Goal: Information Seeking & Learning: Learn about a topic

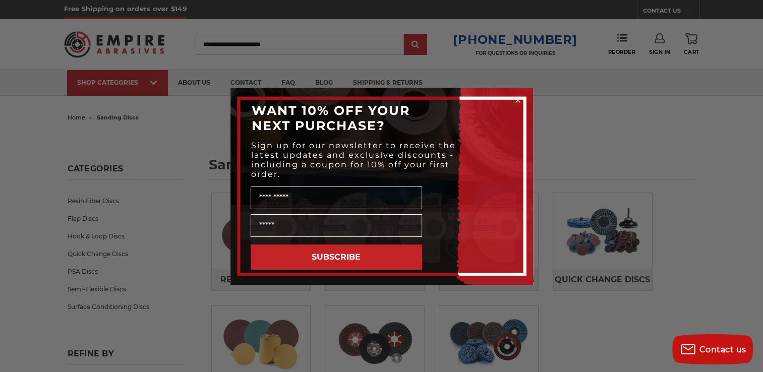
click at [518, 97] on circle "Close dialog" at bounding box center [518, 100] width 10 height 10
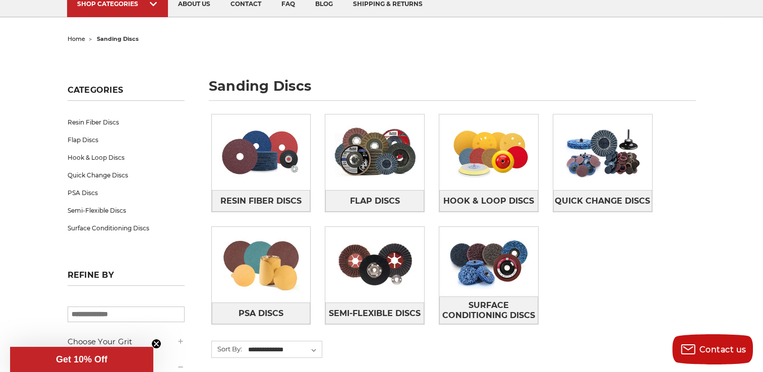
scroll to position [81, 0]
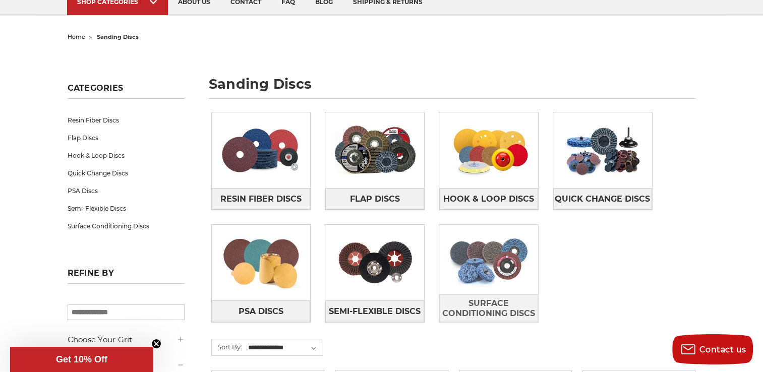
click at [482, 279] on img at bounding box center [488, 260] width 99 height 70
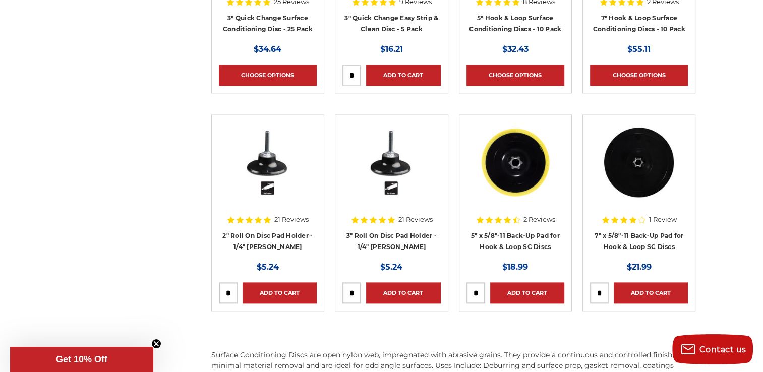
scroll to position [1190, 0]
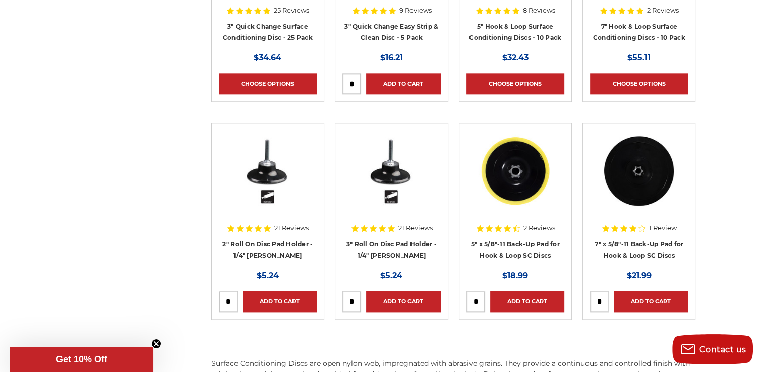
click at [270, 248] on h4 "2" Roll On Disc Pad Holder - 1/4" Shank" at bounding box center [268, 253] width 98 height 28
click at [262, 245] on link "2" Roll On Disc Pad Holder - 1/4" Shank" at bounding box center [267, 250] width 90 height 19
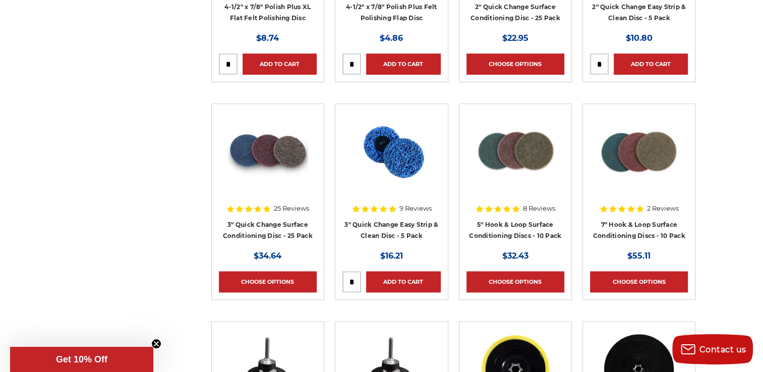
scroll to position [992, 0]
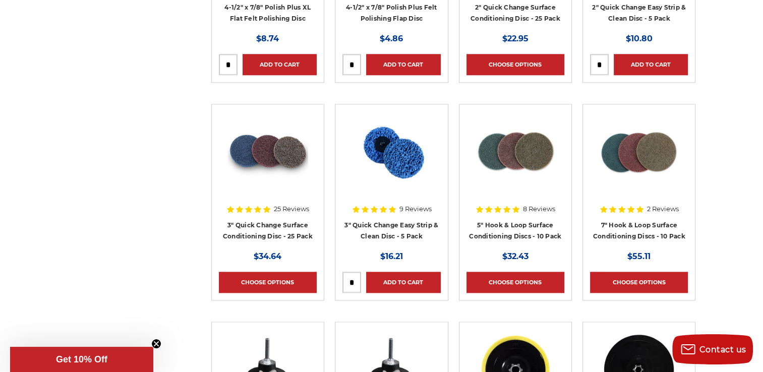
click at [274, 230] on h4 "3" Quick Change Surface Conditioning Disc - 25 Pack" at bounding box center [268, 233] width 98 height 28
click at [264, 224] on link "3" Quick Change Surface Conditioning Disc - 25 Pack" at bounding box center [268, 230] width 90 height 19
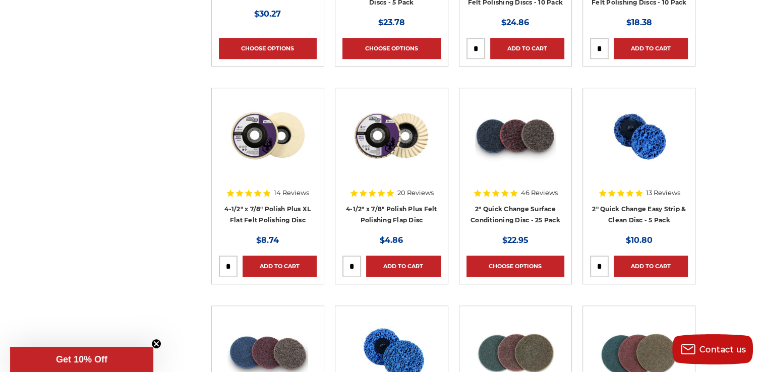
scroll to position [810, 0]
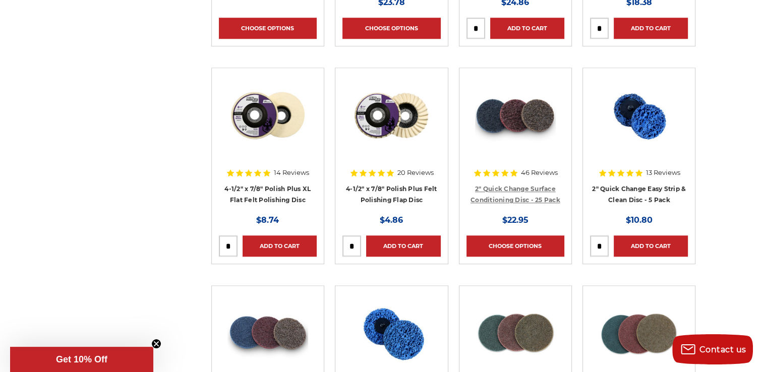
click at [490, 188] on link "2" Quick Change Surface Conditioning Disc - 25 Pack" at bounding box center [516, 194] width 90 height 19
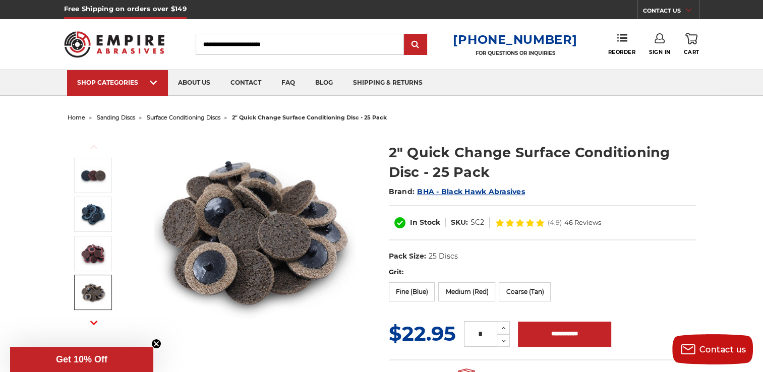
click at [95, 321] on icon "button" at bounding box center [93, 322] width 7 height 7
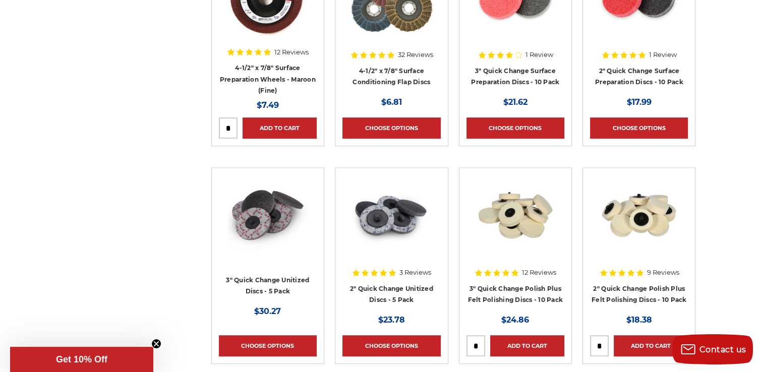
scroll to position [487, 0]
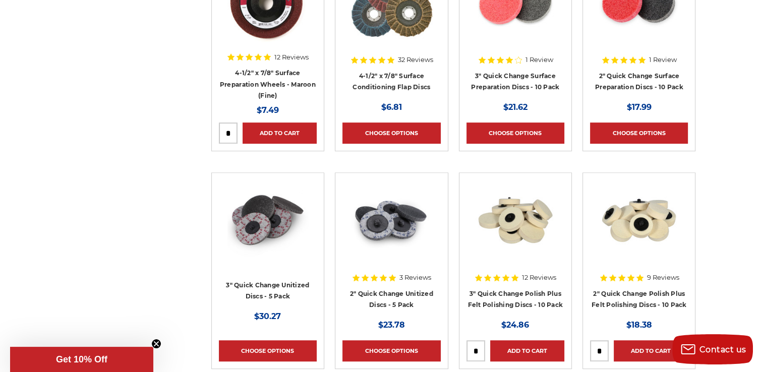
click at [282, 215] on img at bounding box center [267, 220] width 81 height 81
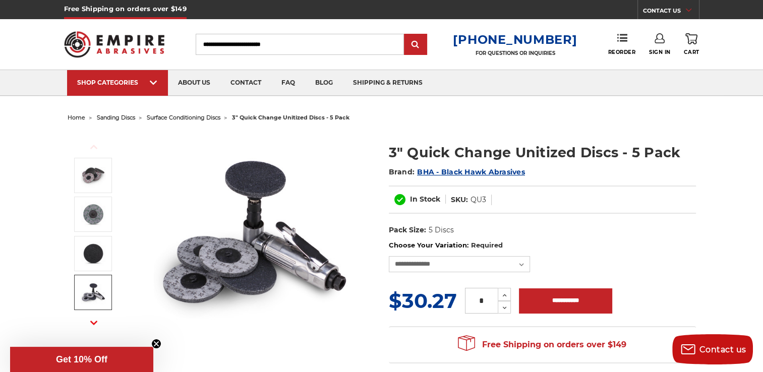
click at [93, 322] on use "button" at bounding box center [93, 323] width 7 height 4
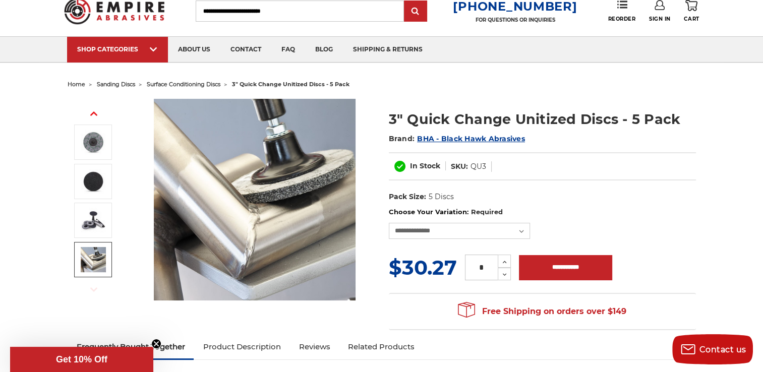
scroll to position [20, 0]
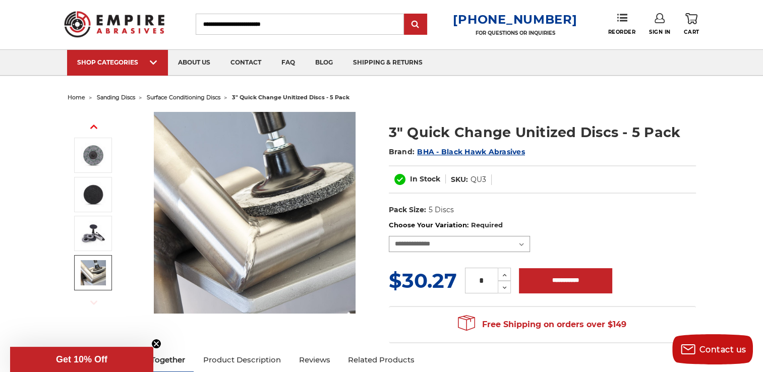
click at [520, 247] on select "**********" at bounding box center [459, 244] width 141 height 16
click at [342, 341] on div "Previous Next 3" Quick Change Unitized Discs - 5 Pack Brand: BHA - Black Hawk A…" at bounding box center [382, 227] width 643 height 244
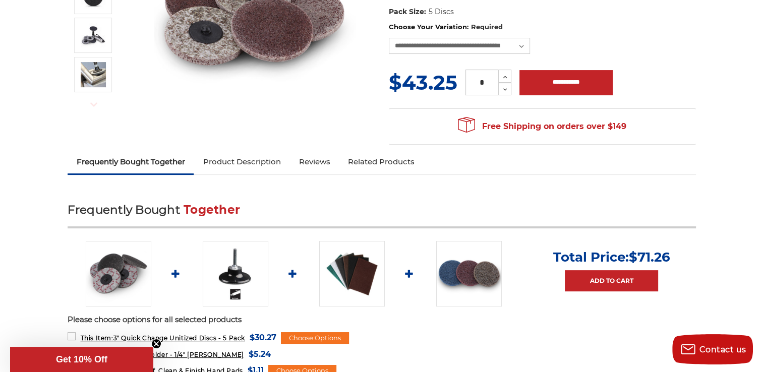
scroll to position [222, 0]
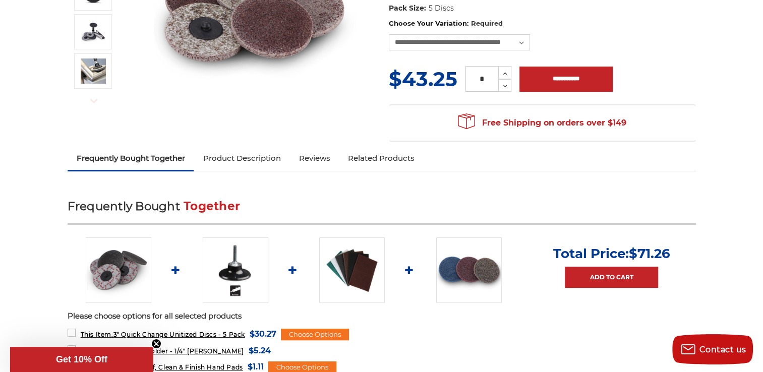
click at [311, 158] on link "Reviews" at bounding box center [313, 158] width 49 height 22
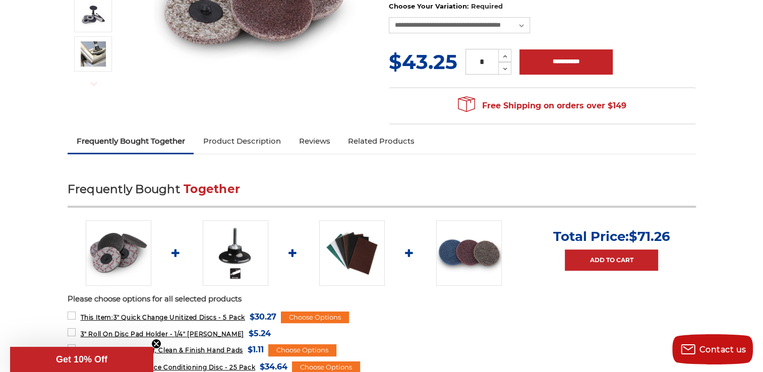
scroll to position [240, 0]
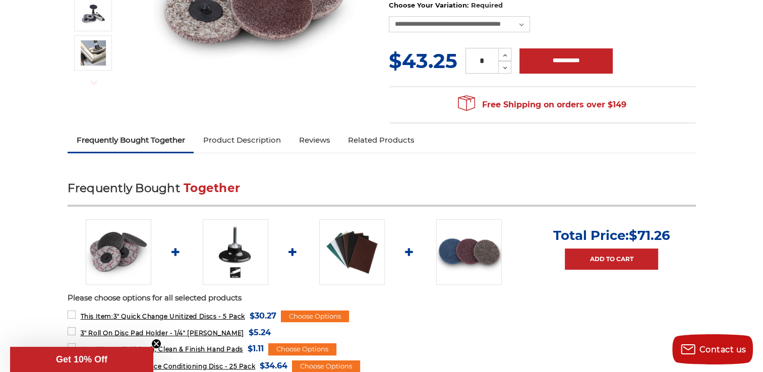
click at [379, 141] on link "Related Products" at bounding box center [381, 140] width 85 height 22
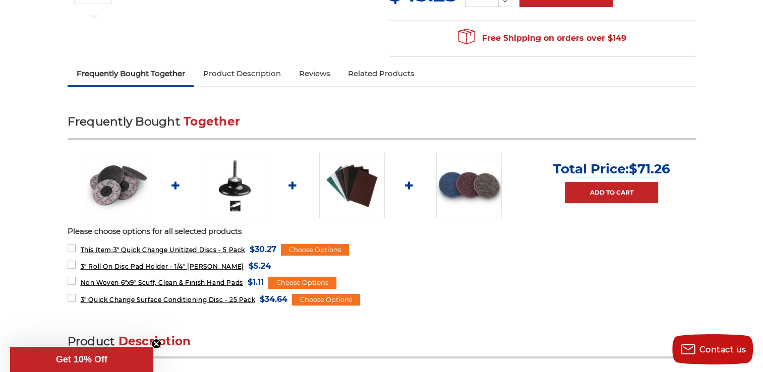
scroll to position [288, 0]
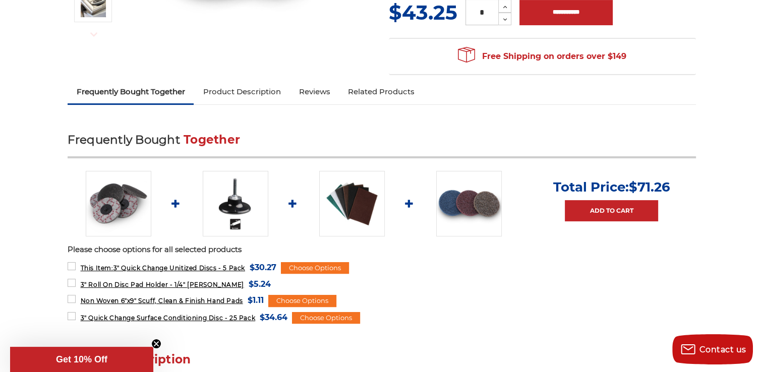
click at [238, 92] on link "Product Description" at bounding box center [242, 92] width 96 height 22
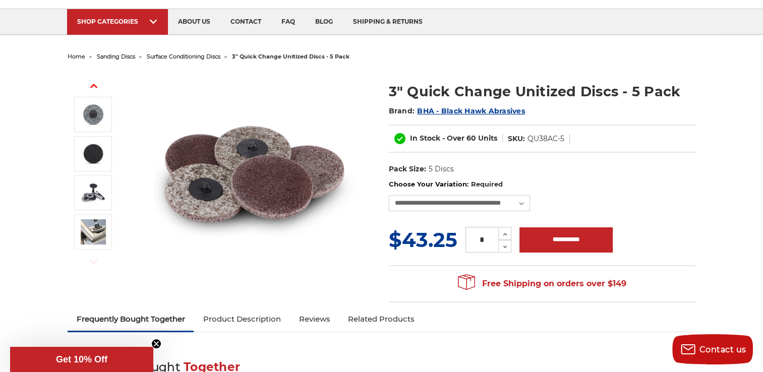
scroll to position [81, 0]
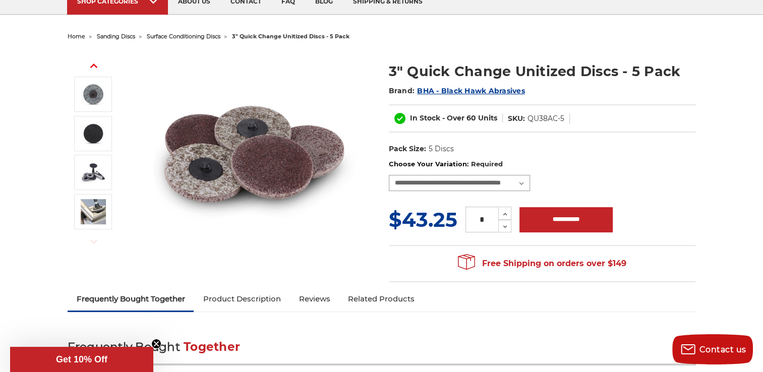
click at [522, 183] on select "**********" at bounding box center [459, 183] width 141 height 16
click at [389, 175] on select "**********" at bounding box center [459, 183] width 141 height 16
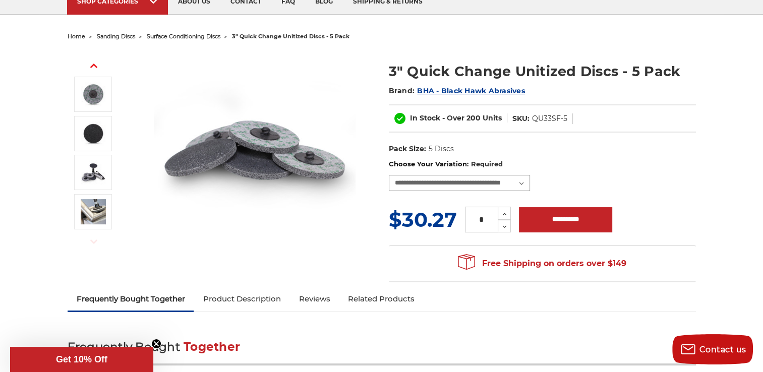
click at [521, 182] on select "**********" at bounding box center [459, 183] width 141 height 16
select select "****"
click at [389, 175] on select "**********" at bounding box center [459, 183] width 141 height 16
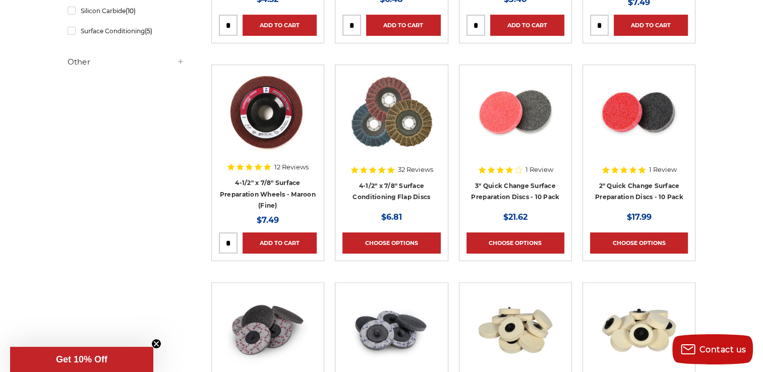
scroll to position [306, 0]
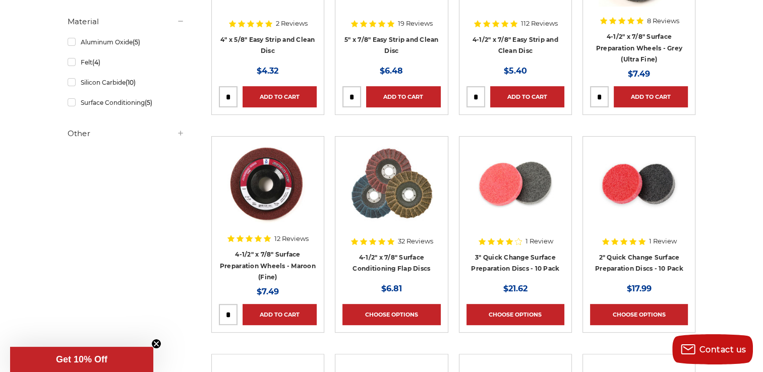
click at [640, 260] on h4 "2" Quick Change Surface Preparation Discs - 10 Pack" at bounding box center [639, 266] width 98 height 28
click at [635, 256] on link "2" Quick Change Surface Preparation Discs - 10 Pack" at bounding box center [639, 263] width 88 height 19
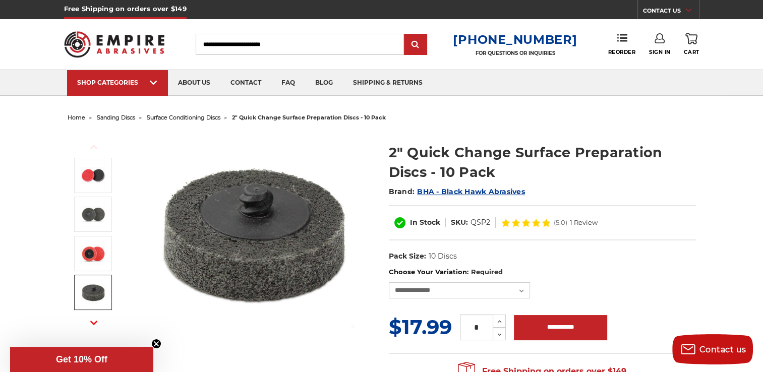
click at [96, 317] on button "Next" at bounding box center [94, 323] width 24 height 22
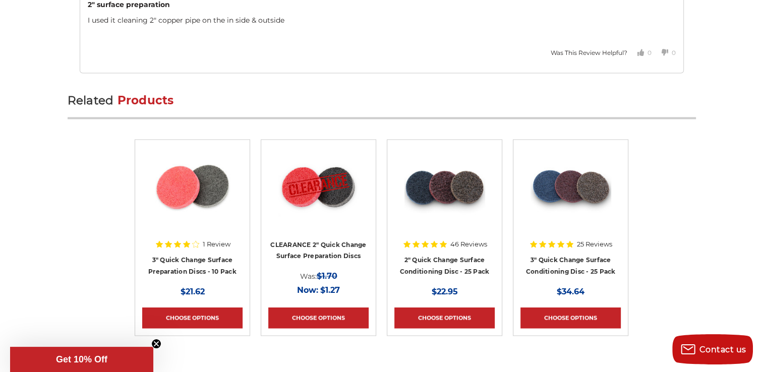
scroll to position [1634, 0]
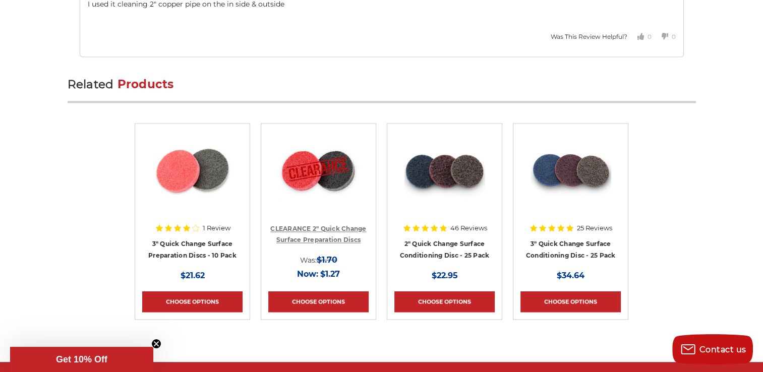
click at [319, 225] on link "CLEARANCE 2" Quick Change Surface Preparation Discs" at bounding box center [318, 234] width 96 height 19
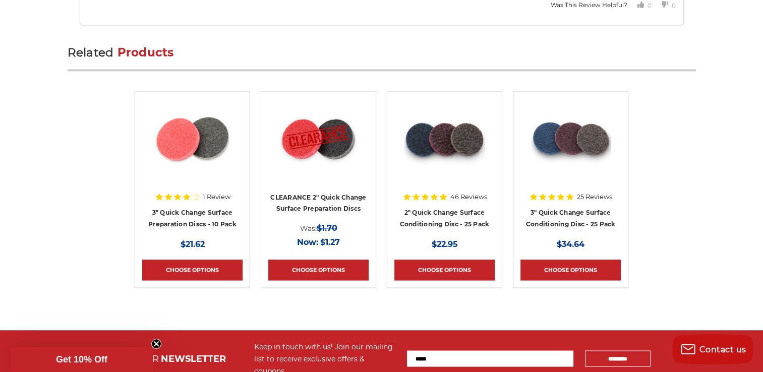
scroll to position [1681, 0]
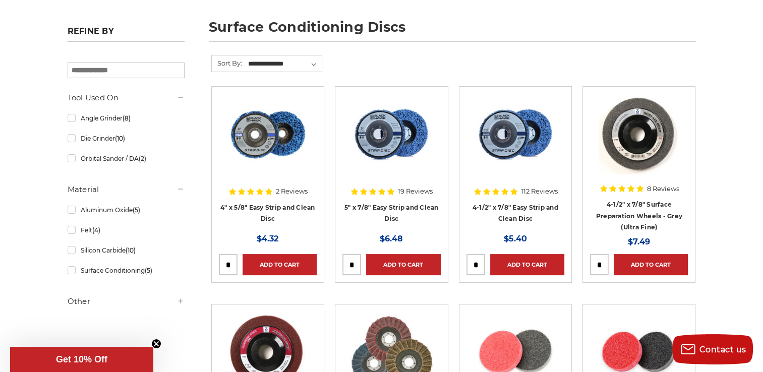
scroll to position [141, 0]
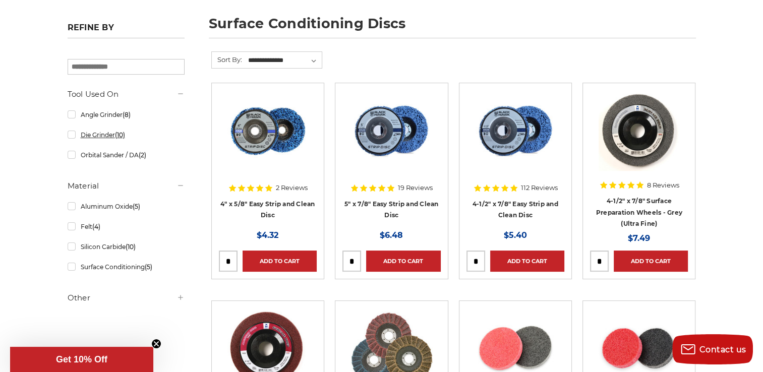
click at [72, 136] on link "Die Grinder (10)" at bounding box center [126, 135] width 117 height 18
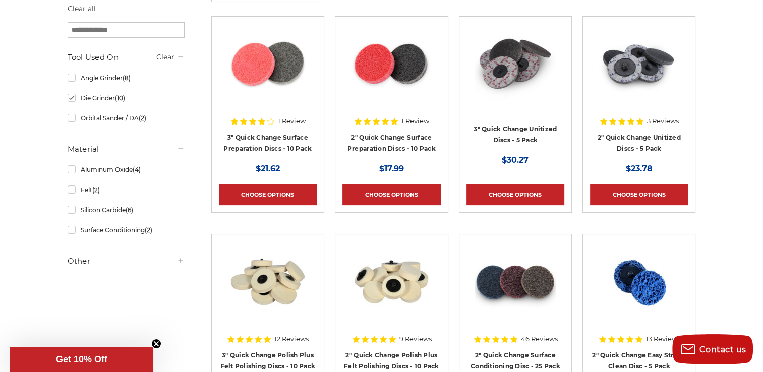
scroll to position [222, 0]
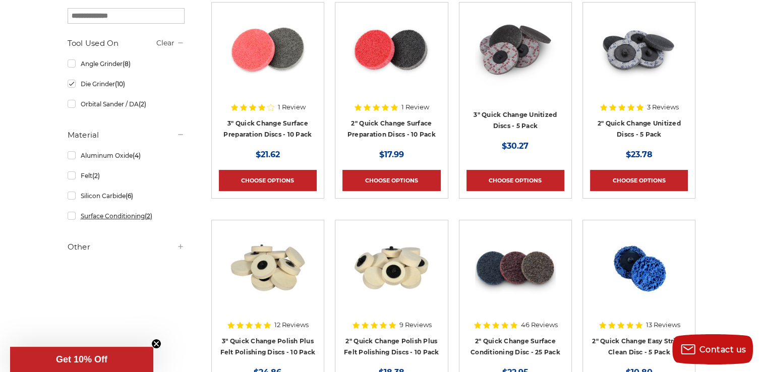
click at [69, 216] on link "Surface Conditioning (2)" at bounding box center [126, 216] width 117 height 18
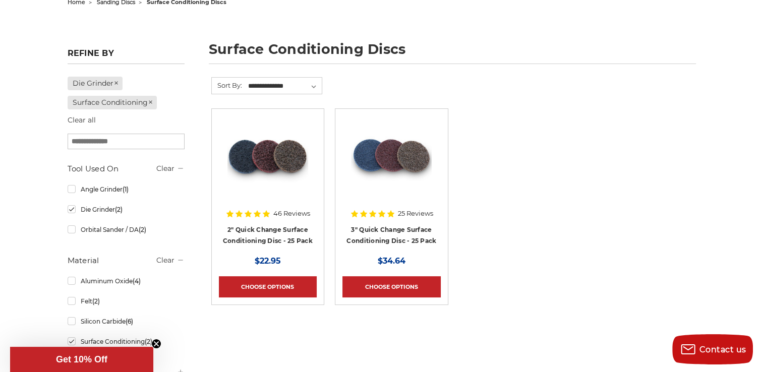
scroll to position [141, 0]
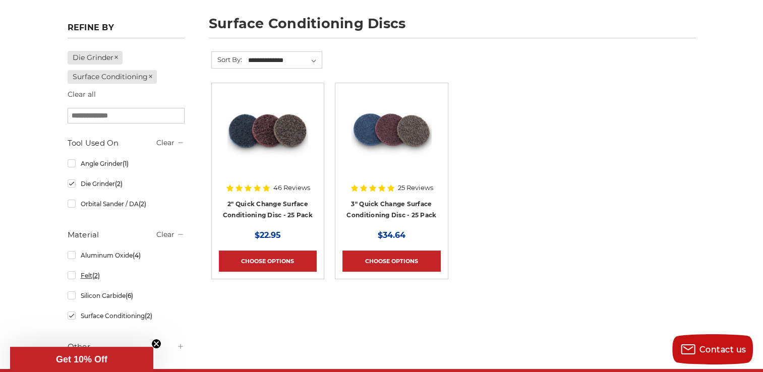
click at [71, 273] on link "Felt (2)" at bounding box center [126, 276] width 117 height 18
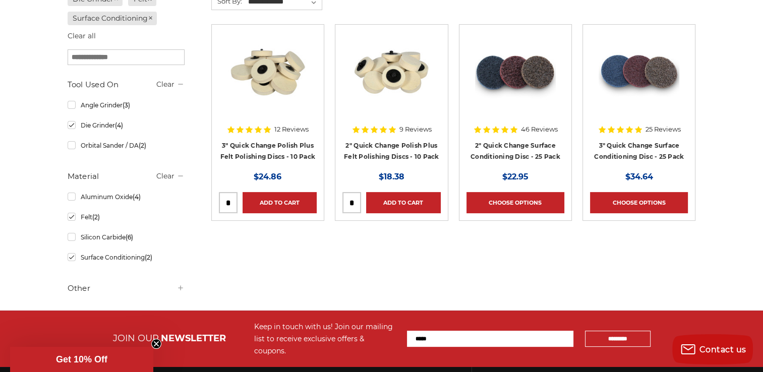
scroll to position [222, 0]
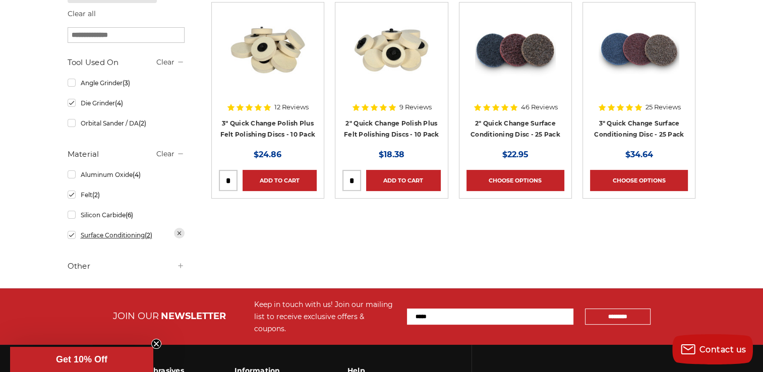
click at [71, 235] on link "Surface Conditioning (2)" at bounding box center [126, 235] width 117 height 18
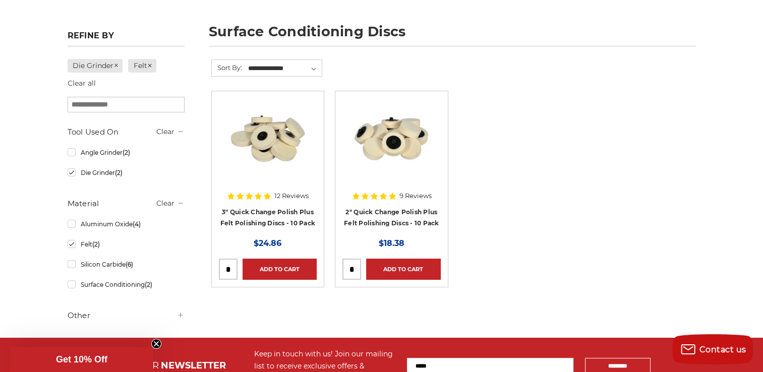
scroll to position [161, 0]
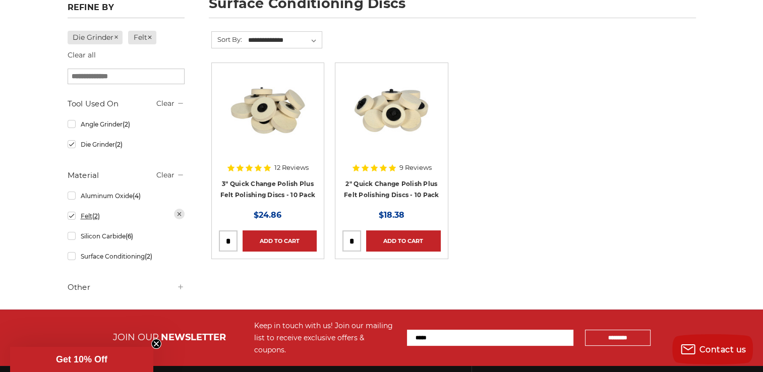
click at [69, 215] on link "Felt (2)" at bounding box center [126, 216] width 117 height 18
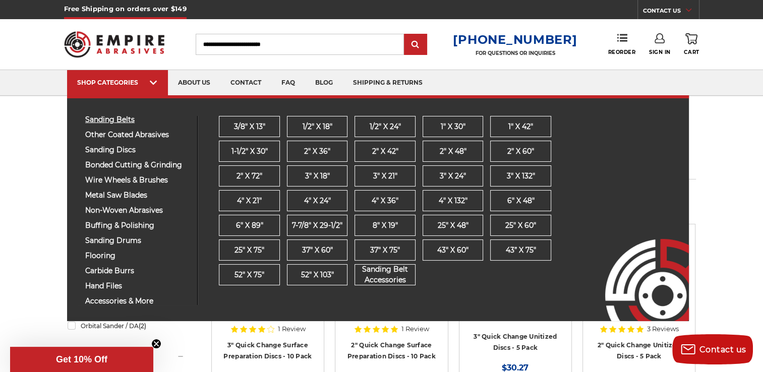
click at [124, 116] on span "sanding belts" at bounding box center [137, 120] width 104 height 8
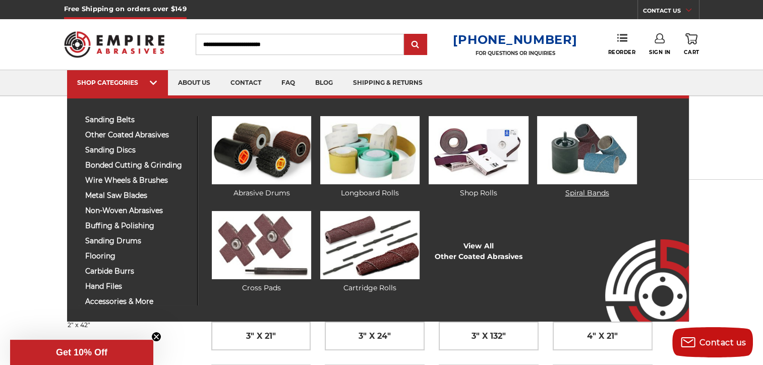
click at [567, 148] on img at bounding box center [586, 150] width 99 height 68
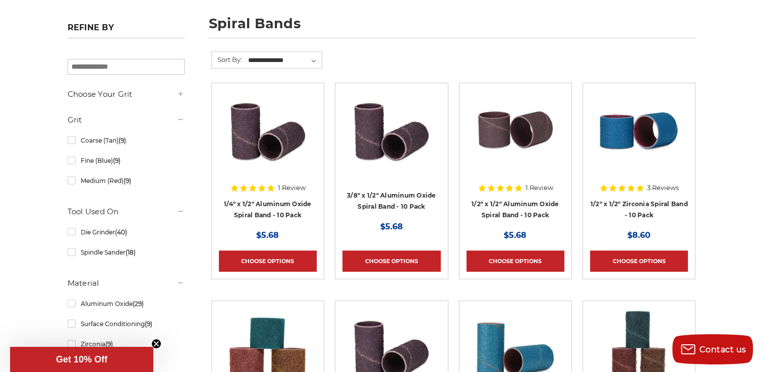
scroll to position [161, 0]
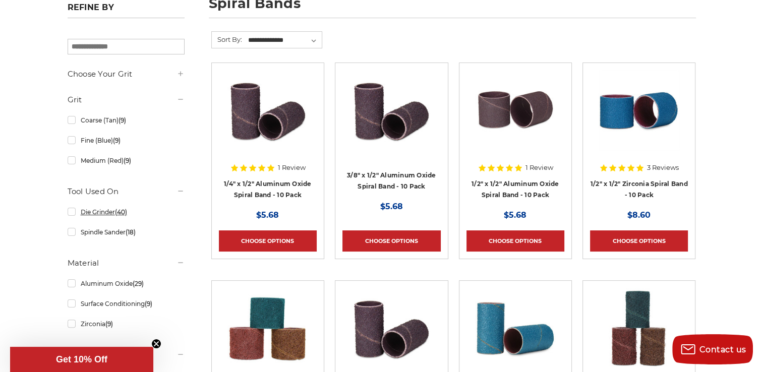
click at [72, 212] on link "Die Grinder (40)" at bounding box center [126, 212] width 117 height 18
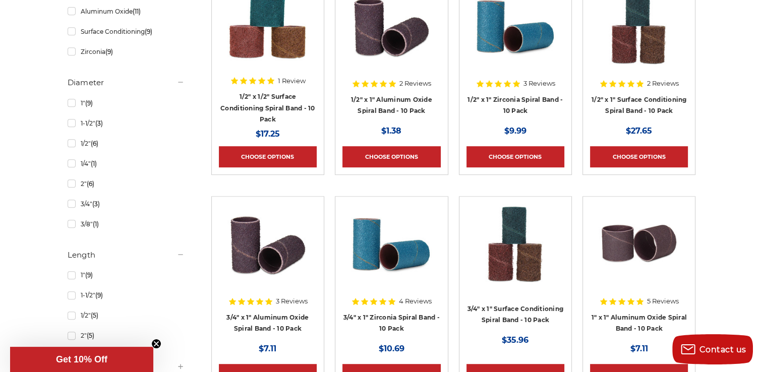
scroll to position [464, 0]
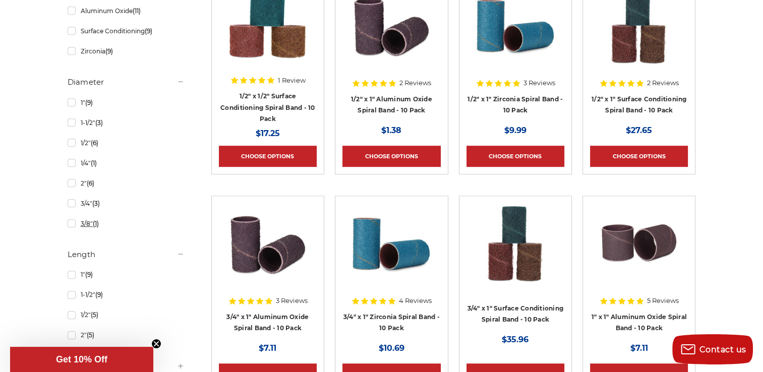
click at [73, 222] on link "3/8" (1)" at bounding box center [126, 224] width 117 height 18
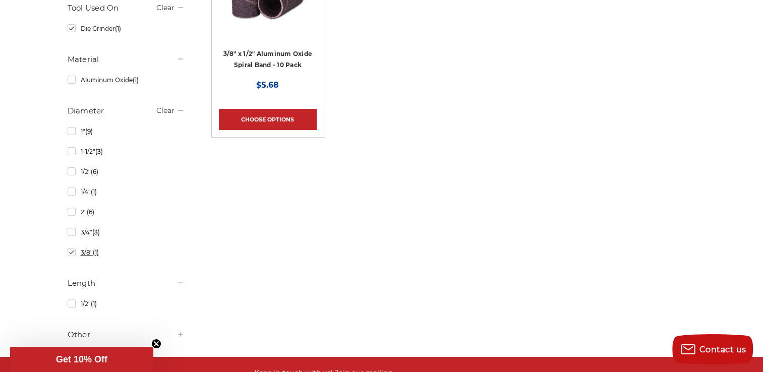
click at [116, 225] on ul "1" (9) 1-1/2" (3) 1/2" (6) 1/4" (1)" at bounding box center [126, 193] width 117 height 141
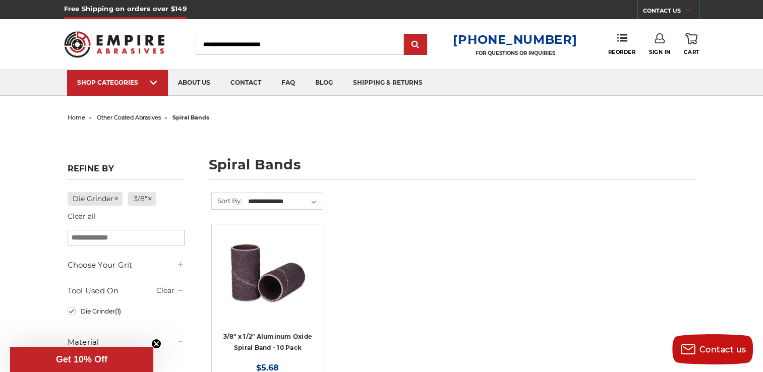
click at [33, 136] on div "home other coated abrasives spiral bands spiral bands Refine by Die Grinder 3/8…" at bounding box center [381, 375] width 713 height 530
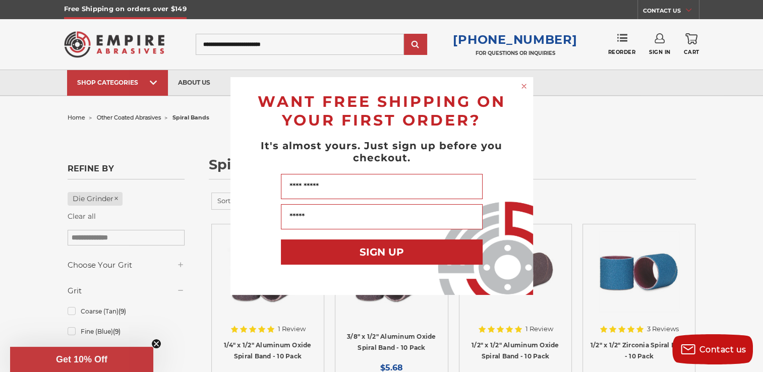
click at [522, 91] on circle "Close dialog" at bounding box center [524, 87] width 10 height 10
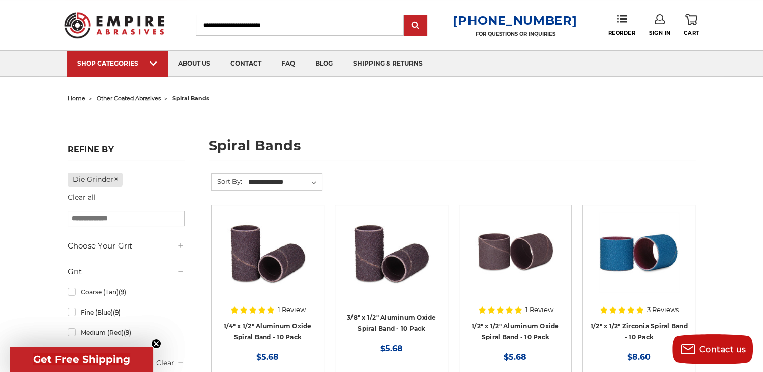
scroll to position [20, 0]
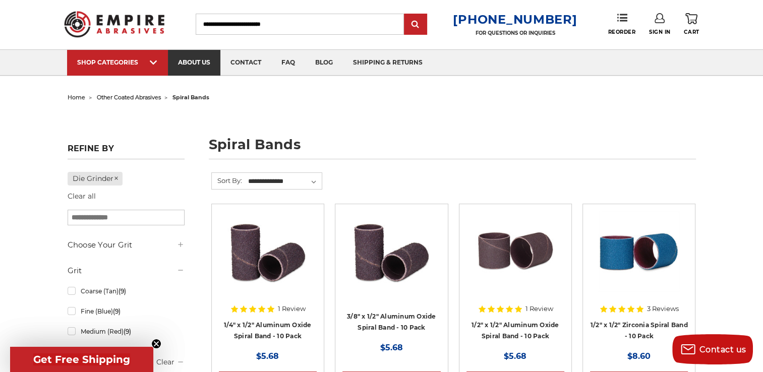
click at [202, 63] on link "about us" at bounding box center [194, 63] width 52 height 26
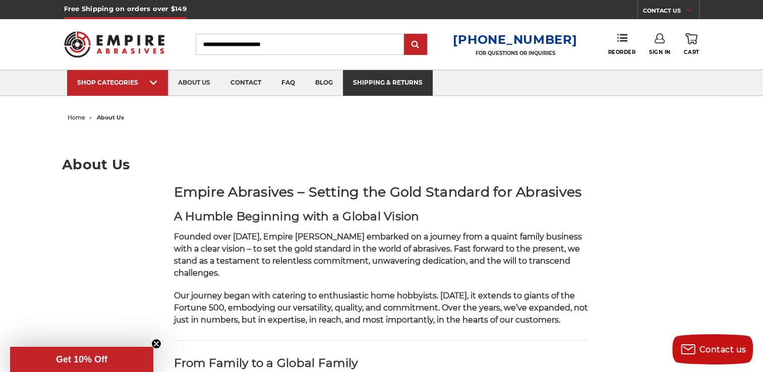
click at [387, 82] on link "shipping & returns" at bounding box center [388, 83] width 90 height 26
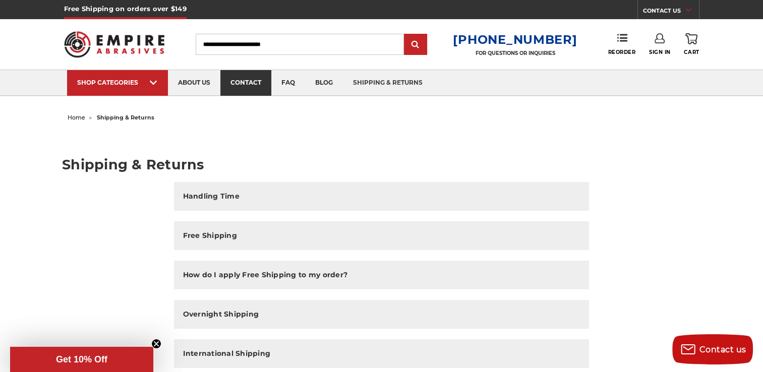
click at [244, 88] on link "contact" at bounding box center [245, 83] width 51 height 26
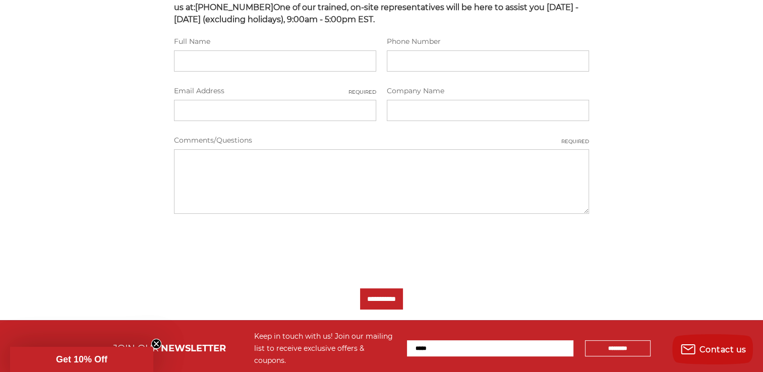
scroll to position [323, 0]
